Goal: Information Seeking & Learning: Learn about a topic

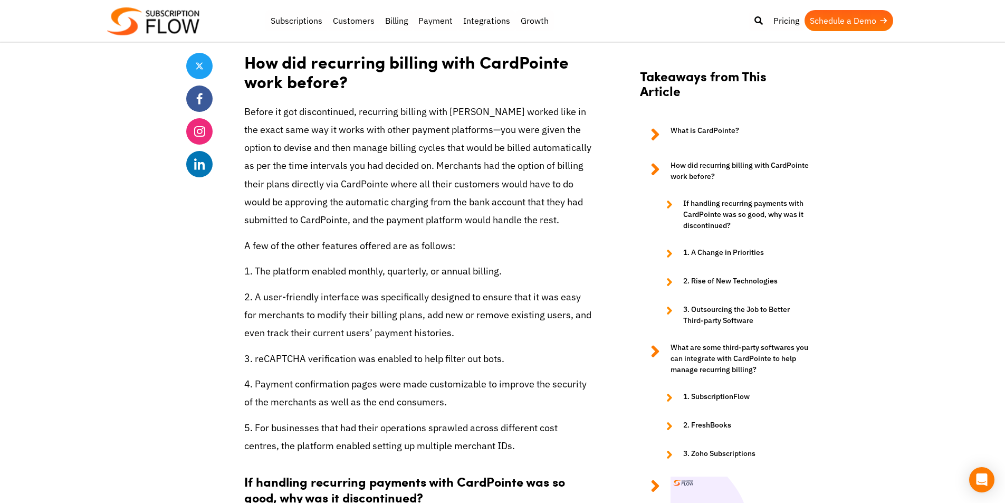
click at [518, 431] on p "5. For businesses that had their operations sprawled across different cost cent…" at bounding box center [418, 437] width 348 height 36
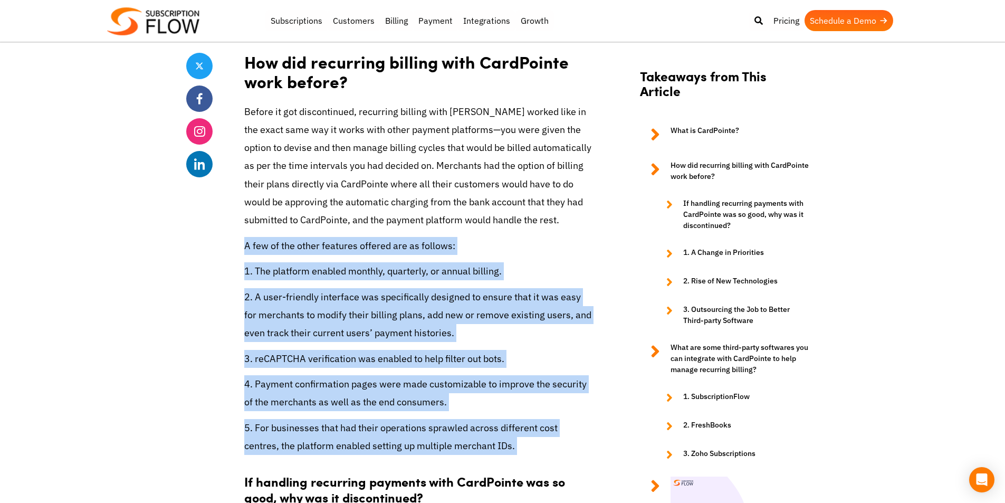
drag, startPoint x: 518, startPoint y: 431, endPoint x: 244, endPoint y: 224, distance: 342.9
drag, startPoint x: 245, startPoint y: 228, endPoint x: 596, endPoint y: 421, distance: 400.0
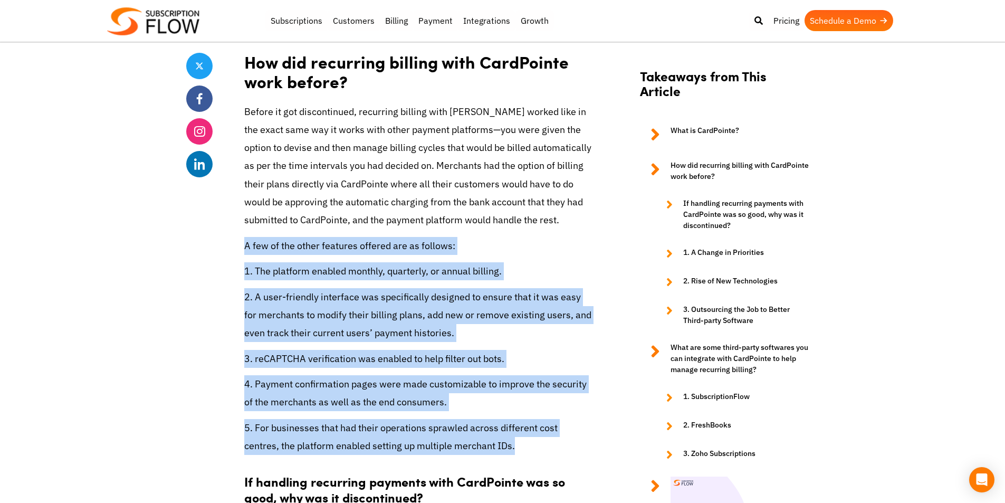
click at [572, 429] on p "5. For businesses that had their operations sprawled across different cost cent…" at bounding box center [418, 437] width 348 height 36
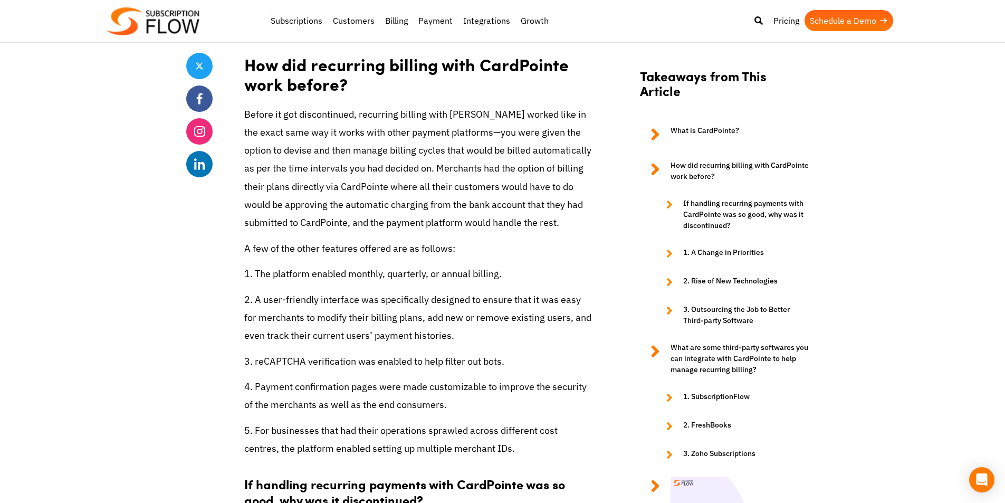
scroll to position [1861, 0]
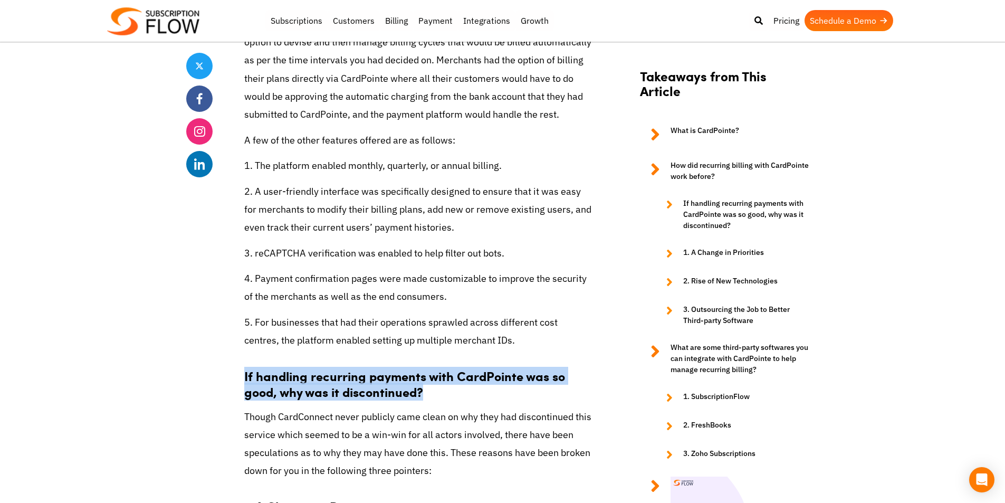
drag, startPoint x: 244, startPoint y: 356, endPoint x: 455, endPoint y: 371, distance: 211.6
click at [455, 371] on h3 "If handling recurring payments with CardPointe was so good, why was it disconti…" at bounding box center [418, 378] width 348 height 42
click at [456, 371] on h3 "If handling recurring payments with CardPointe was so good, why was it disconti…" at bounding box center [418, 378] width 348 height 42
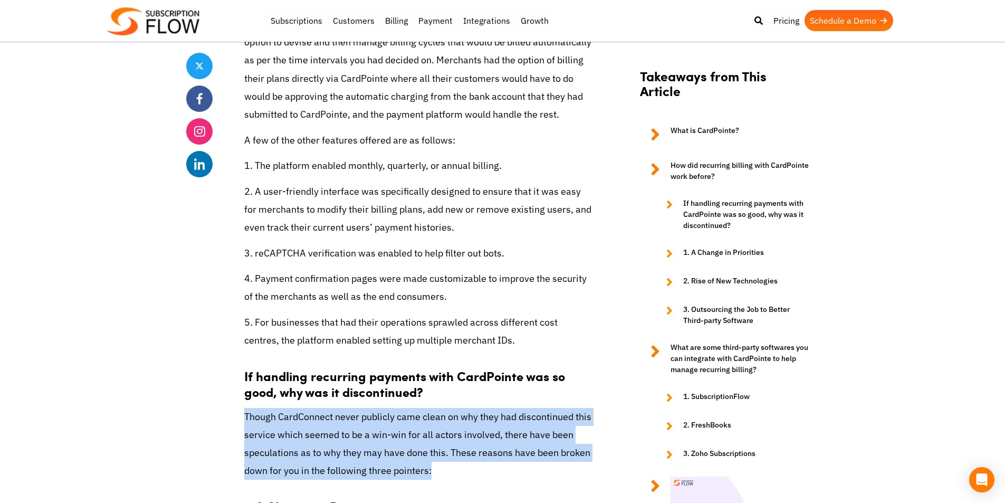
drag, startPoint x: 236, startPoint y: 399, endPoint x: 454, endPoint y: 452, distance: 224.2
click at [459, 452] on p "Though CardConnect never publicly came clean on why they had discontinued this …" at bounding box center [418, 444] width 348 height 72
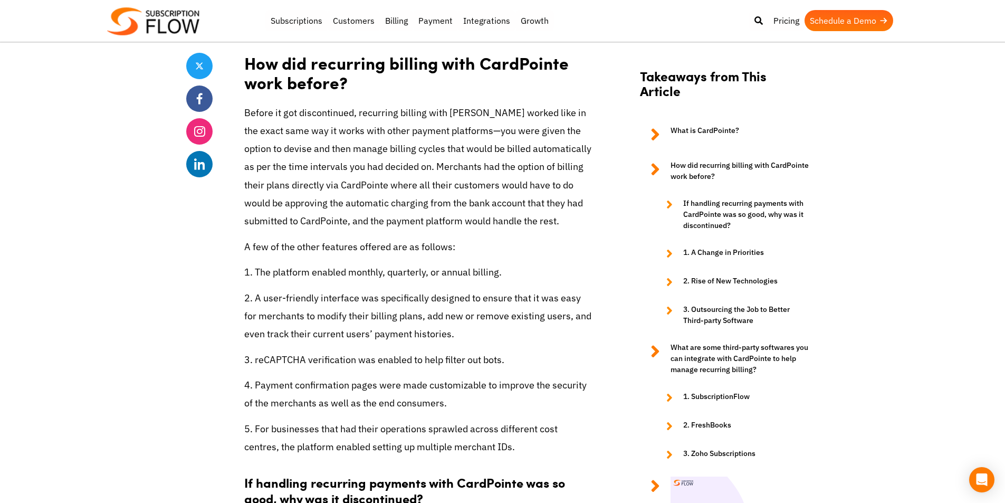
scroll to position [1736, 0]
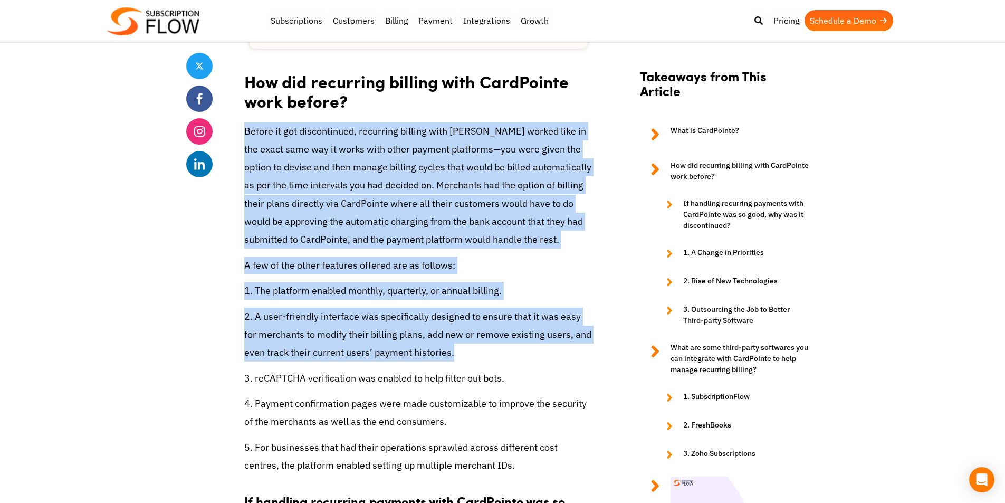
drag, startPoint x: 243, startPoint y: 113, endPoint x: 465, endPoint y: 336, distance: 315.3
click at [432, 225] on p "Before it got discontinued, recurring billing with [PERSON_NAME] worked like in…" at bounding box center [418, 185] width 348 height 126
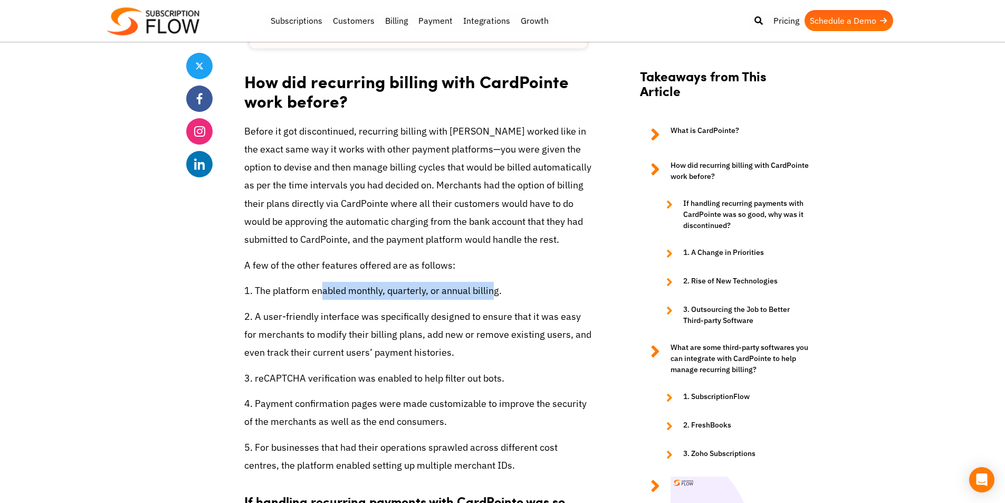
drag, startPoint x: 323, startPoint y: 270, endPoint x: 497, endPoint y: 278, distance: 173.8
click at [496, 282] on p "1. The platform enabled monthly, quarterly, or annual billing." at bounding box center [418, 291] width 348 height 18
click at [519, 282] on p "1. The platform enabled monthly, quarterly, or annual billing." at bounding box center [418, 291] width 348 height 18
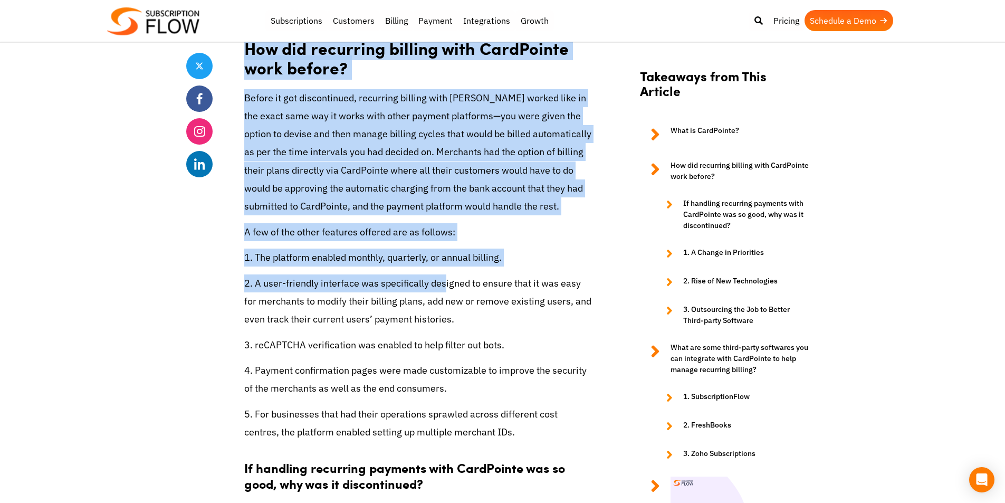
scroll to position [1788, 0]
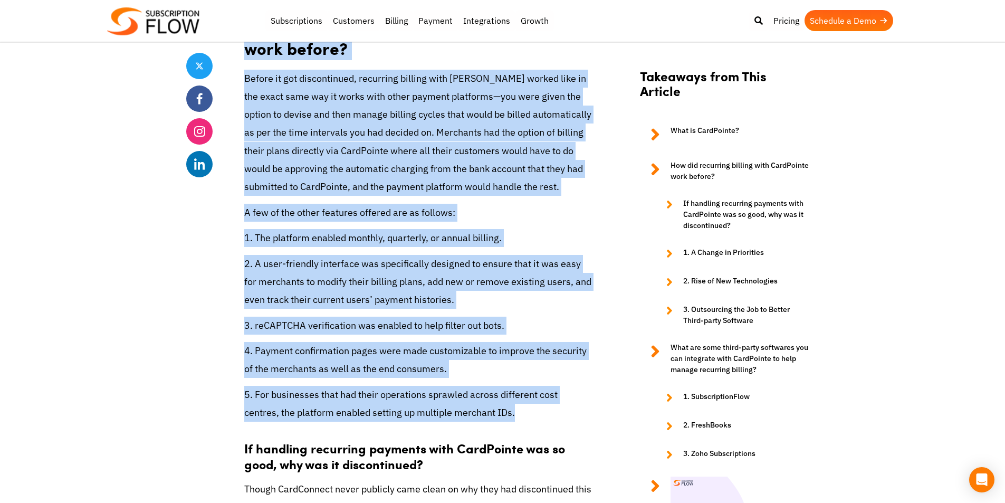
drag, startPoint x: 245, startPoint y: 112, endPoint x: 540, endPoint y: 399, distance: 411.6
copy div "Lor ips dolorsita consect adip ElitSeddoe temp incidi? Utlabo et dol magnaaliqu…"
click at [431, 274] on p "2. A user-friendly interface was specifically designed to ensure that it was ea…" at bounding box center [418, 282] width 348 height 54
click at [430, 274] on p "2. A user-friendly interface was specifically designed to ensure that it was ea…" at bounding box center [418, 282] width 348 height 54
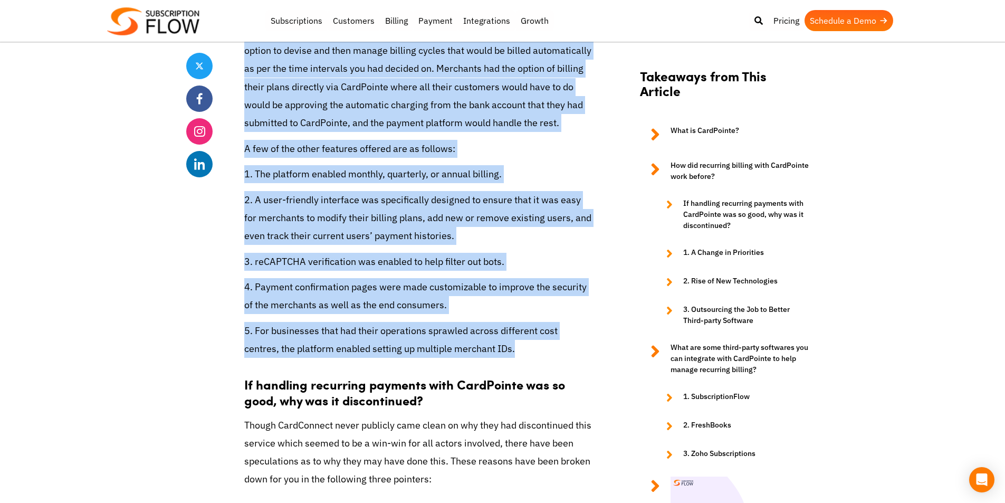
scroll to position [1947, 0]
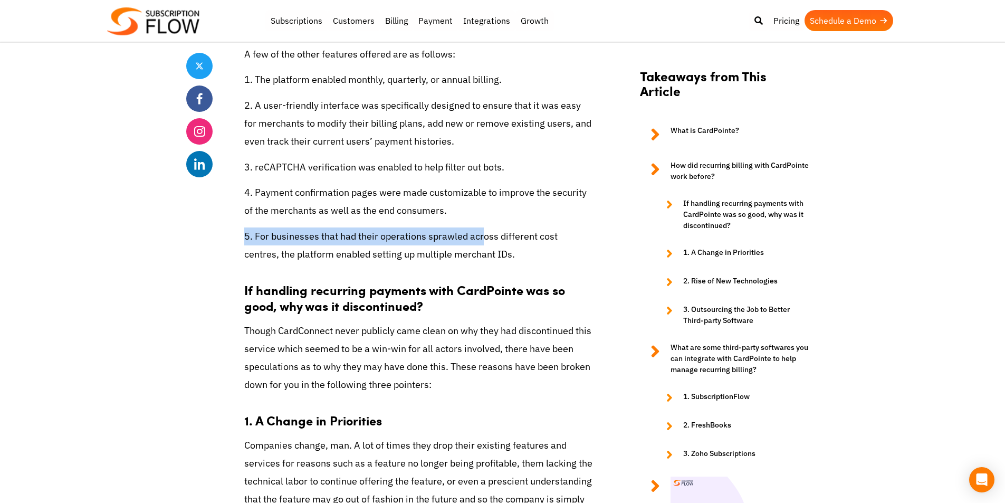
drag, startPoint x: 244, startPoint y: 215, endPoint x: 488, endPoint y: 212, distance: 244.3
click at [486, 227] on p "5. For businesses that had their operations sprawled across different cost cent…" at bounding box center [418, 245] width 348 height 36
click at [497, 271] on h3 "If handling recurring payments with CardPointe was so good, why was it disconti…" at bounding box center [418, 292] width 348 height 42
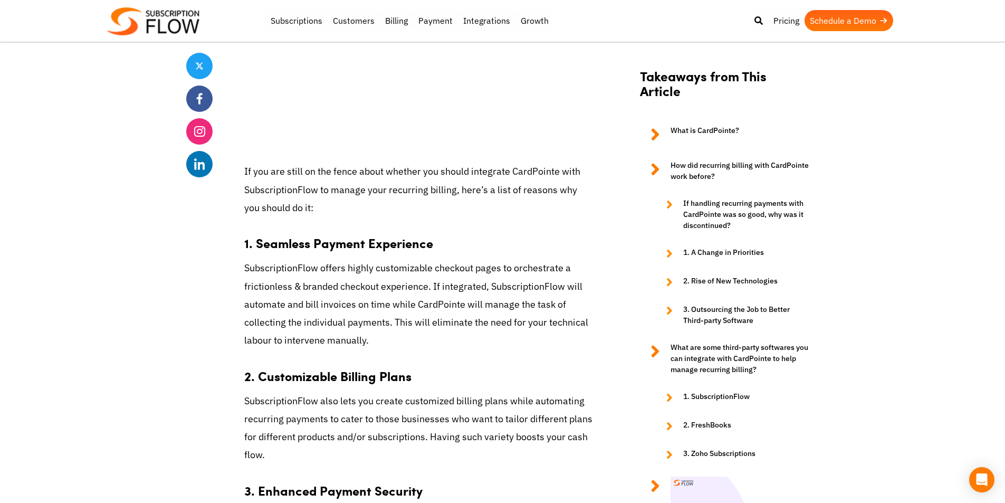
scroll to position [4532, 0]
